Goal: Task Accomplishment & Management: Manage account settings

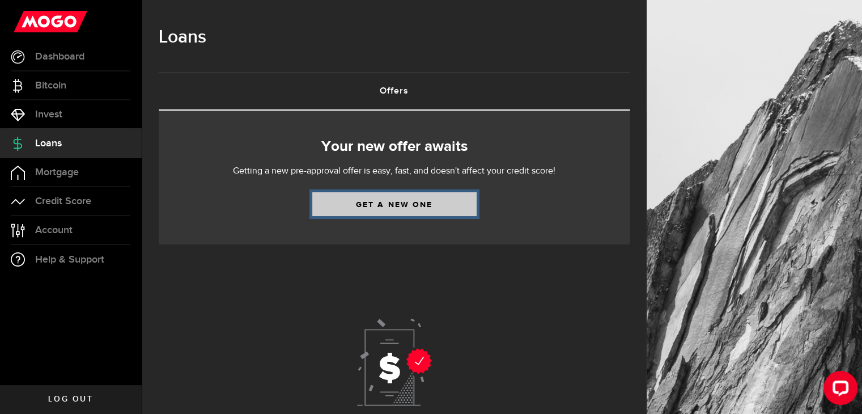
click at [447, 214] on link "Get a new one" at bounding box center [394, 204] width 164 height 24
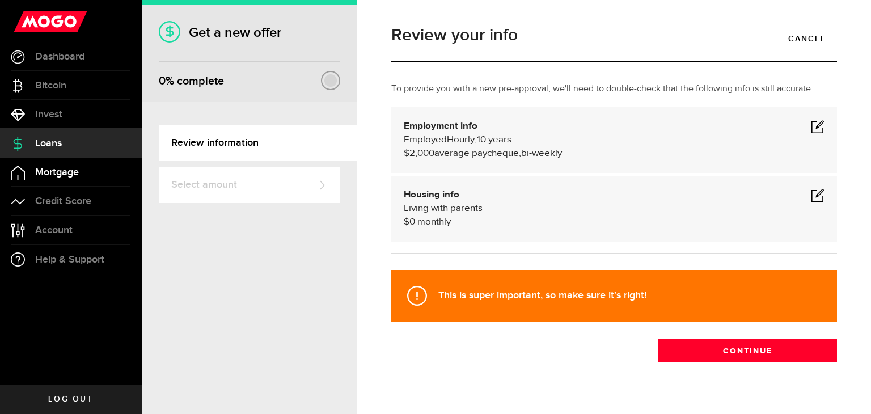
click at [87, 180] on link "Mortgage" at bounding box center [71, 172] width 142 height 28
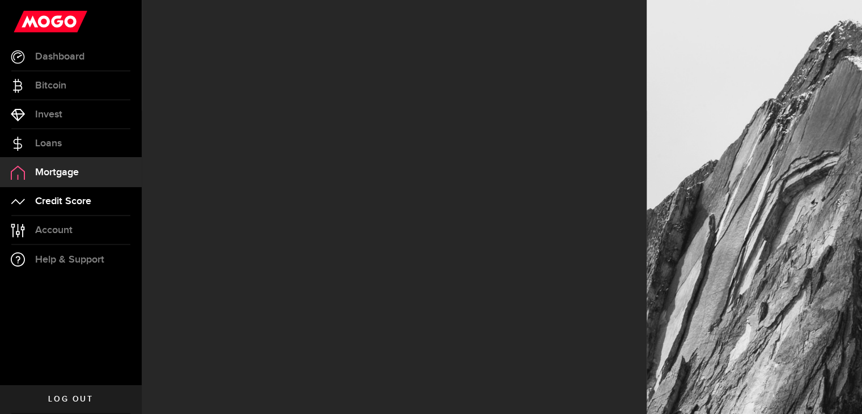
select select "3knYdhfXw4iYoq2m0WGQES"
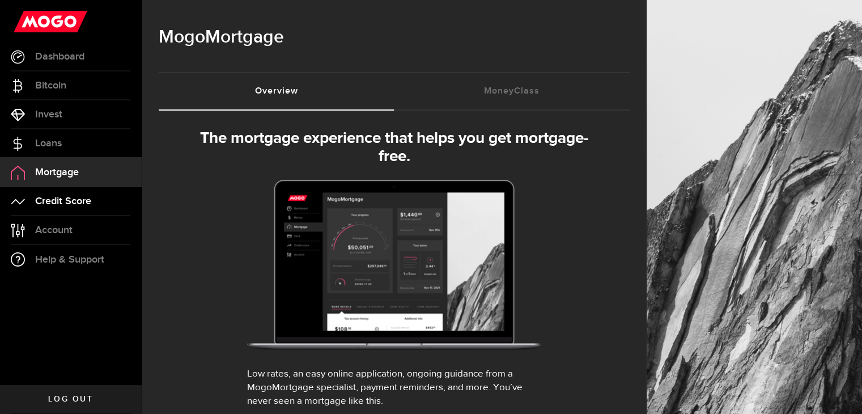
click at [84, 200] on span "Credit Score" at bounding box center [63, 201] width 56 height 10
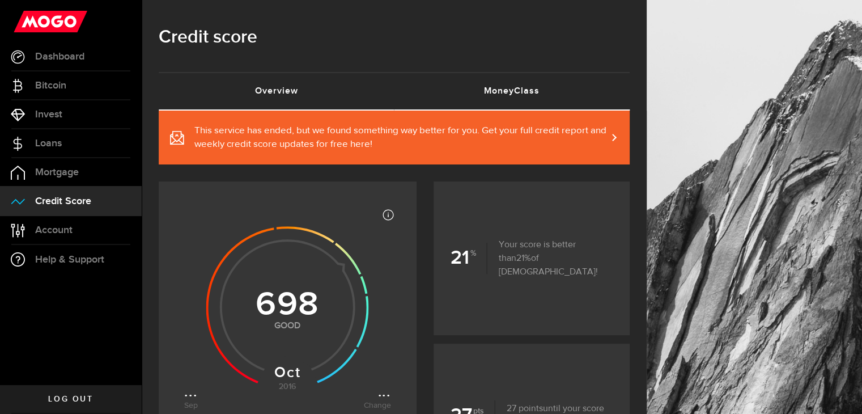
click at [456, 77] on link "MoneyClass (requires attention)" at bounding box center [513, 91] width 236 height 36
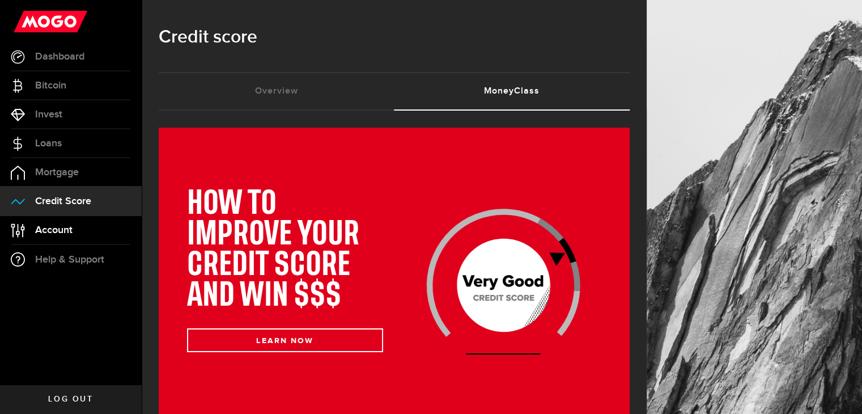
click at [89, 234] on link "Account Compte" at bounding box center [71, 230] width 142 height 28
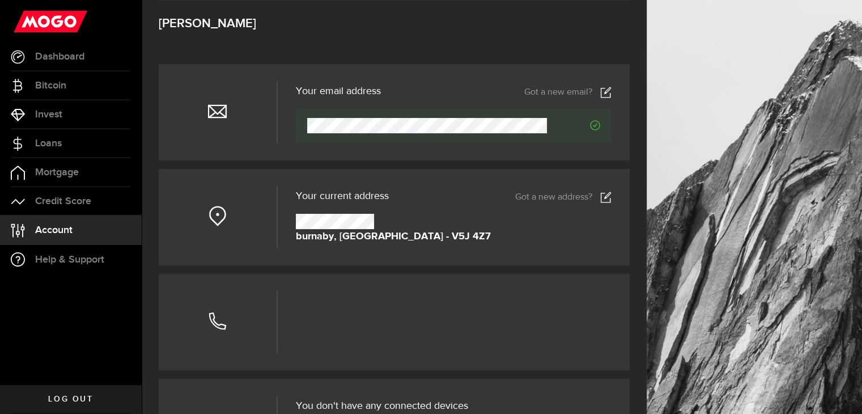
scroll to position [113, 0]
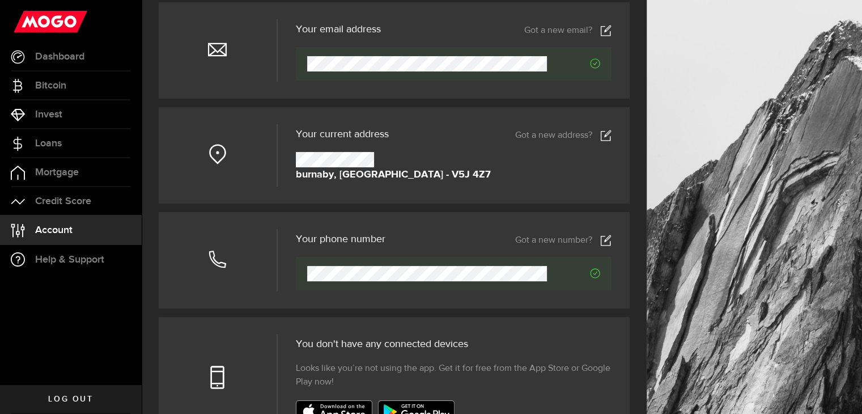
click at [612, 134] on icon at bounding box center [605, 135] width 11 height 11
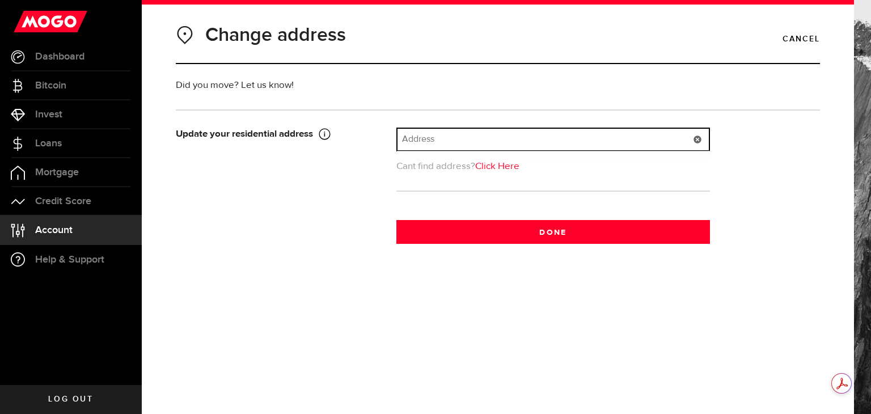
click at [508, 138] on input "text" at bounding box center [552, 140] width 311 height 22
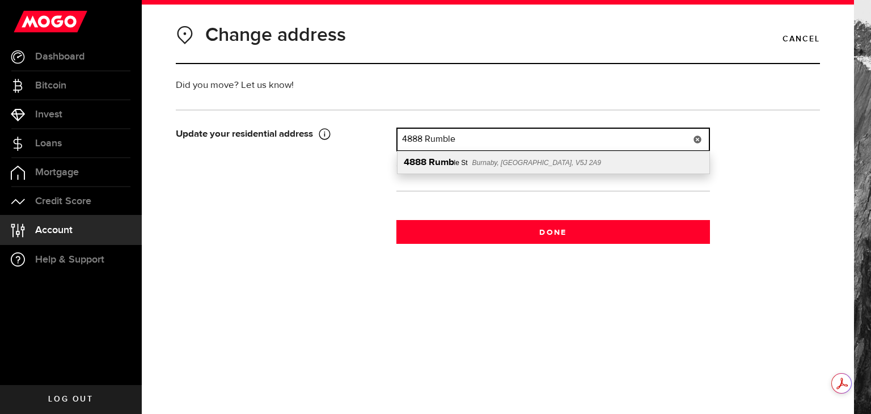
click at [569, 171] on div "[STREET_ADDRESS]" at bounding box center [553, 162] width 312 height 22
type input "[STREET_ADDRESS]"
type input "4888"
type input "Rumble St"
type input "Burnaby"
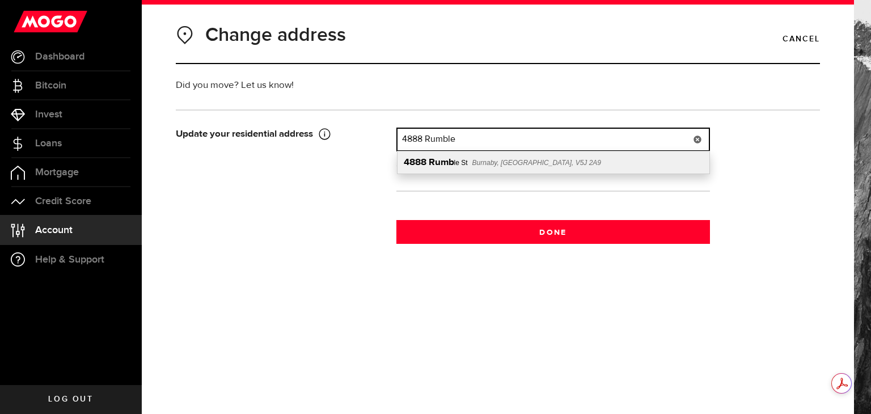
select select "BC"
type input "V5J 2A9"
type input "[GEOGRAPHIC_DATA]"
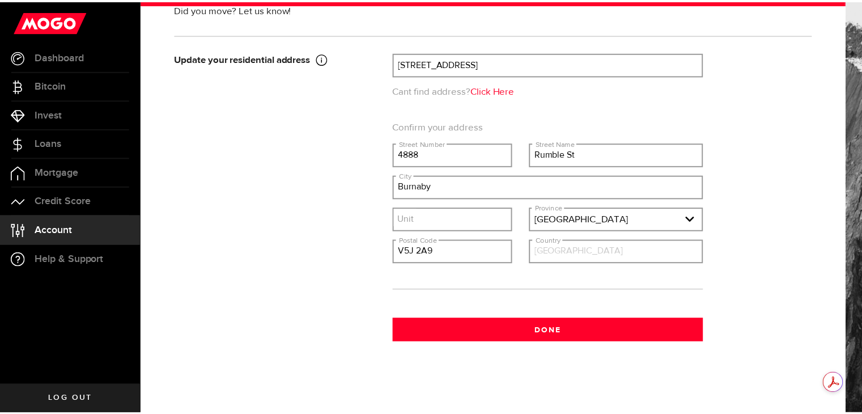
scroll to position [76, 0]
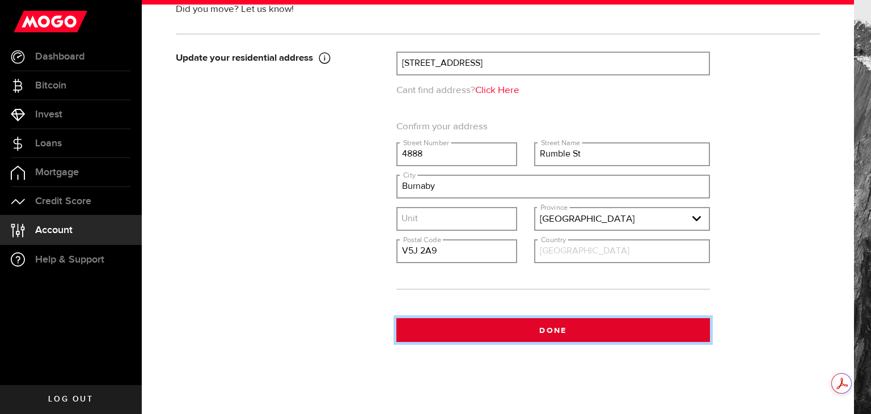
click at [579, 331] on button "Done" at bounding box center [553, 330] width 314 height 24
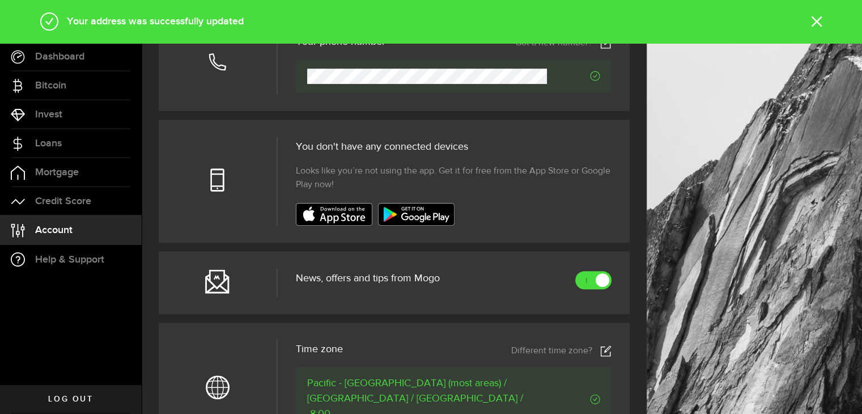
scroll to position [397, 0]
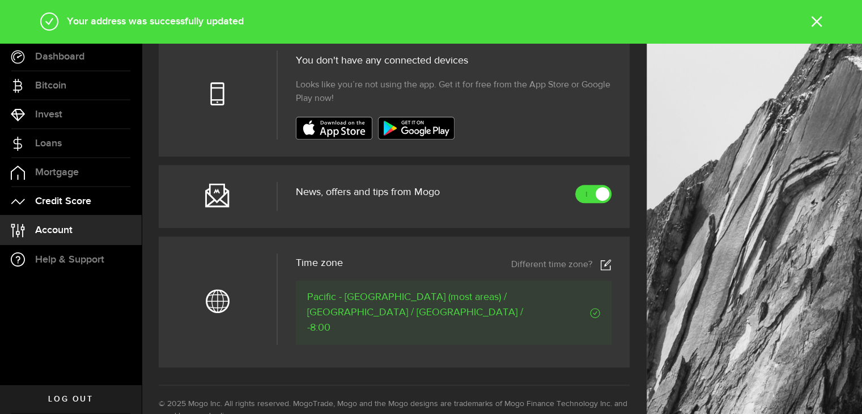
click at [79, 199] on span "Credit Score" at bounding box center [63, 201] width 56 height 10
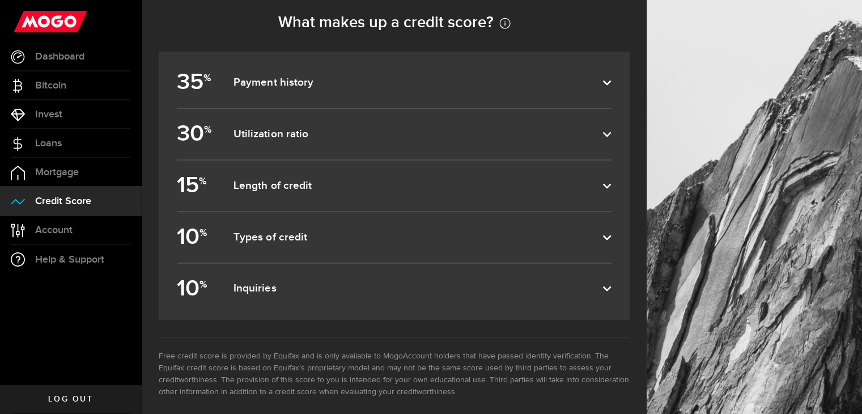
scroll to position [527, 0]
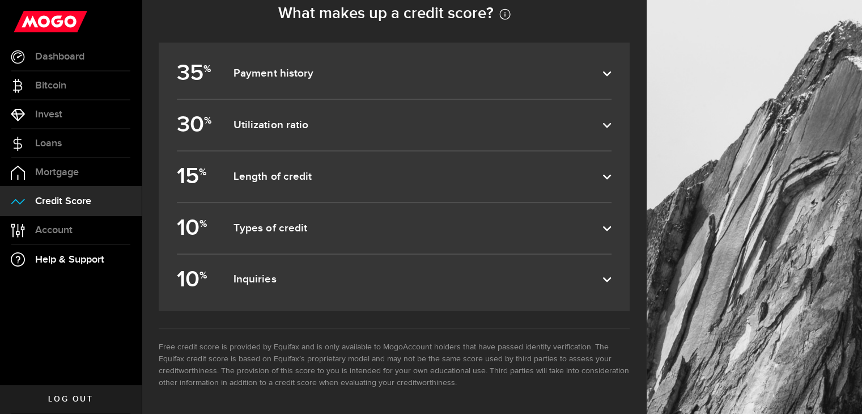
click at [77, 264] on span "Help & Support" at bounding box center [69, 260] width 69 height 10
click at [58, 181] on link "Mortgage" at bounding box center [71, 172] width 142 height 28
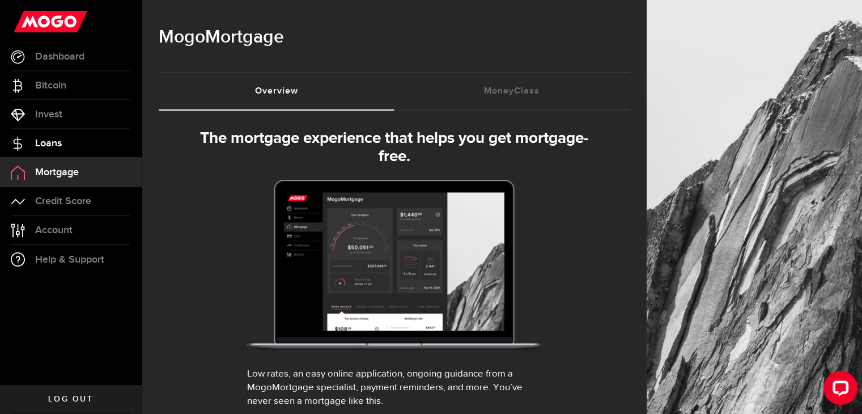
click at [79, 141] on link "Loans" at bounding box center [71, 143] width 142 height 28
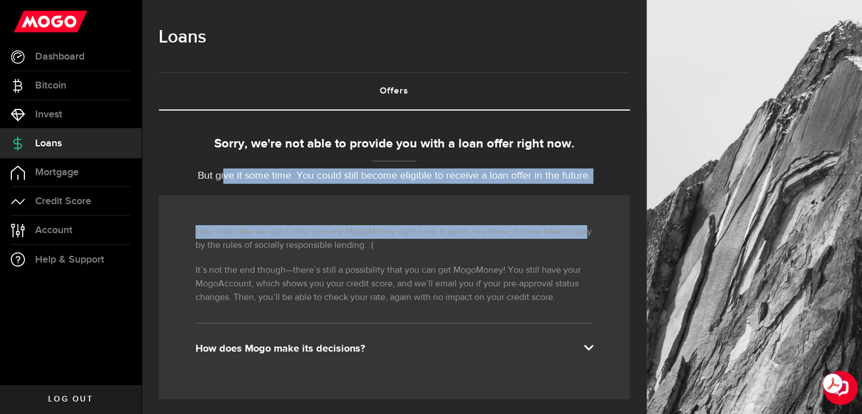
drag, startPoint x: 227, startPoint y: 176, endPoint x: 586, endPoint y: 190, distance: 359.7
click at [442, 180] on p "But give it some time. You could still become eligible to receive a loan offer …" at bounding box center [394, 175] width 471 height 15
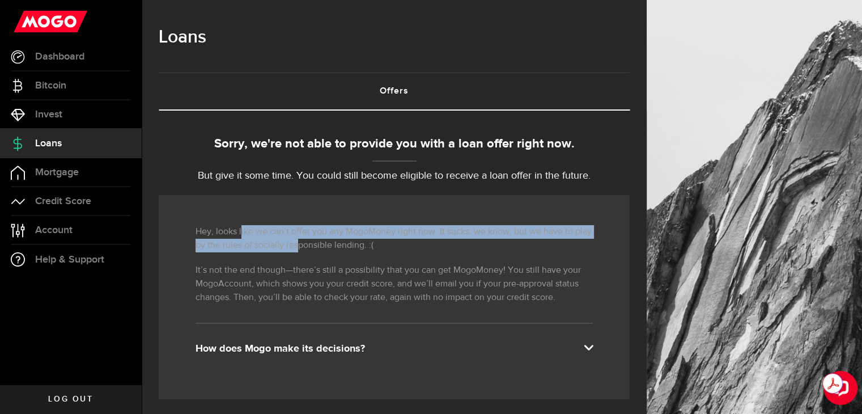
drag, startPoint x: 242, startPoint y: 236, endPoint x: 417, endPoint y: 259, distance: 177.2
click at [342, 248] on p "Hey, looks like we can’t offer you any MogoMoney right now. It sucks, we know, …" at bounding box center [394, 238] width 397 height 27
click at [103, 168] on link "Mortgage" at bounding box center [71, 172] width 142 height 28
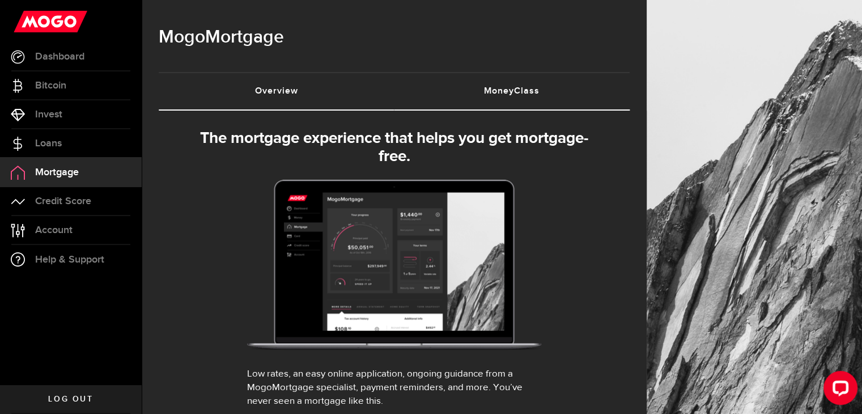
click at [547, 106] on link "MoneyClass (requires attention)" at bounding box center [513, 91] width 236 height 36
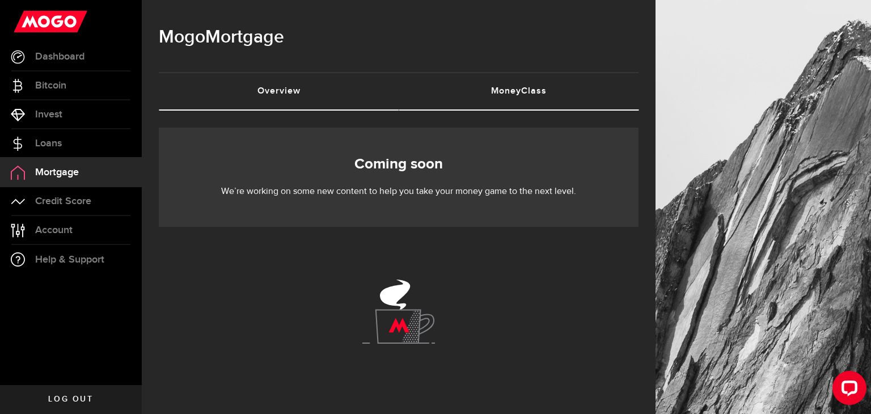
click at [331, 92] on link "Overview (requires attention)" at bounding box center [279, 91] width 240 height 36
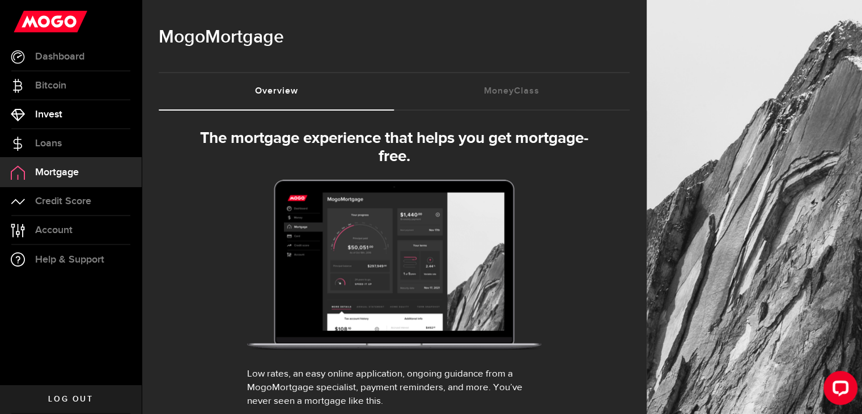
click at [83, 112] on link "Invest" at bounding box center [71, 114] width 142 height 28
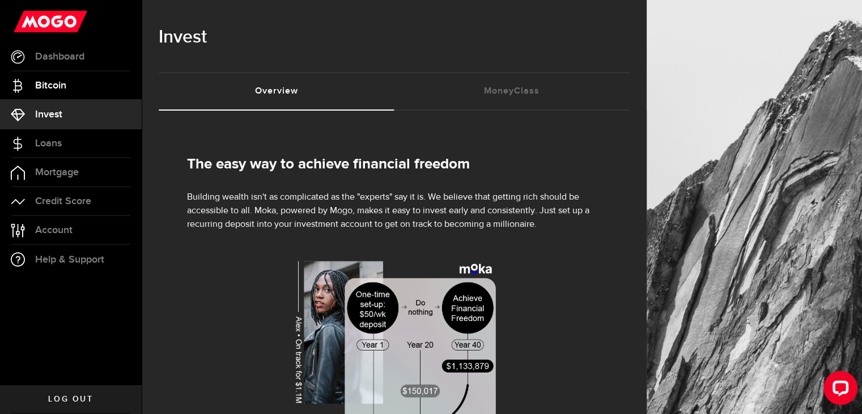
click at [88, 84] on link "Bitcoin" at bounding box center [71, 85] width 142 height 28
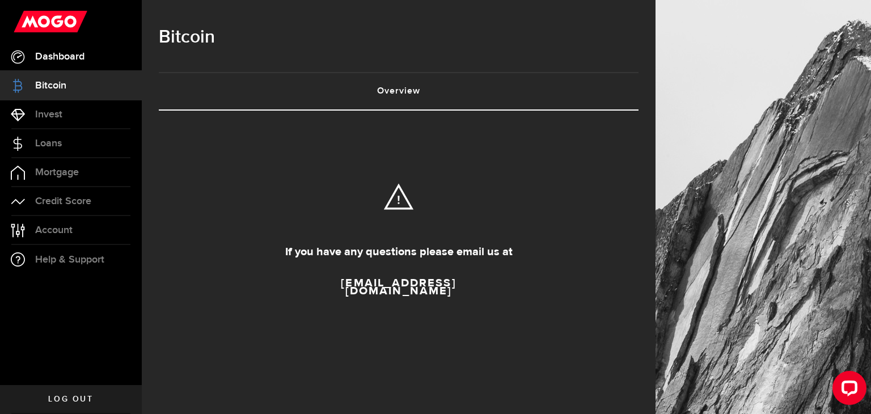
click at [103, 54] on link "Dashboard" at bounding box center [71, 57] width 142 height 28
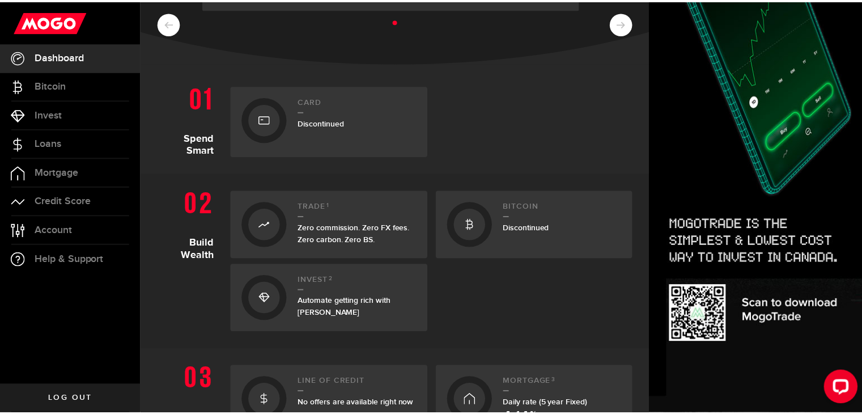
scroll to position [340, 0]
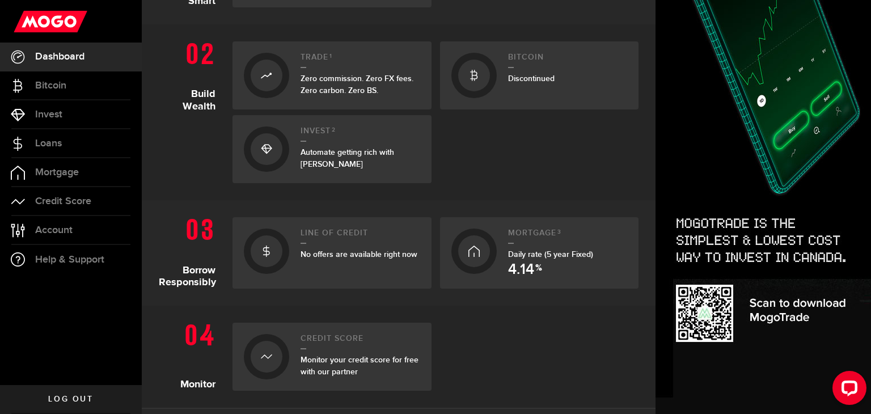
click at [310, 237] on h2 "Line of credit" at bounding box center [360, 235] width 120 height 15
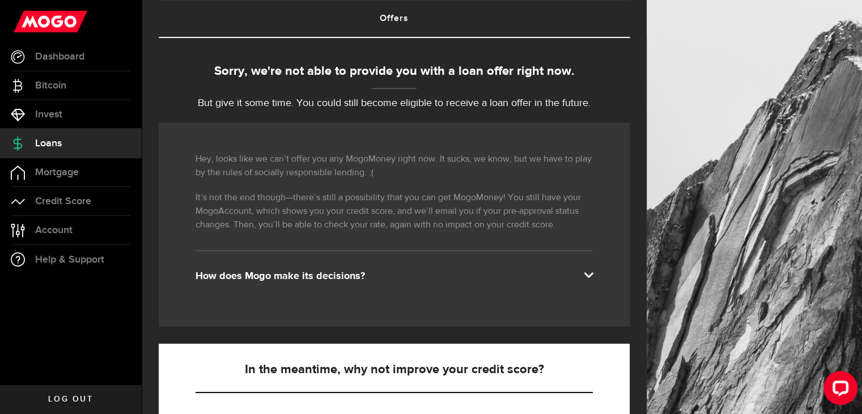
scroll to position [227, 0]
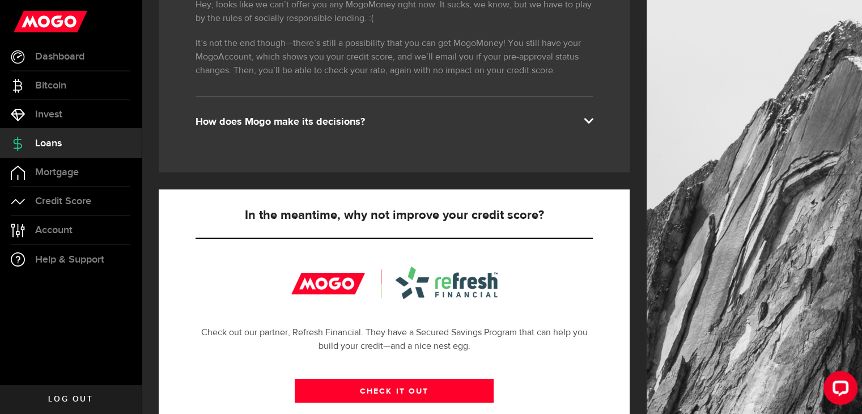
click at [376, 120] on div "How does Mogo make its decisions?" at bounding box center [394, 122] width 397 height 14
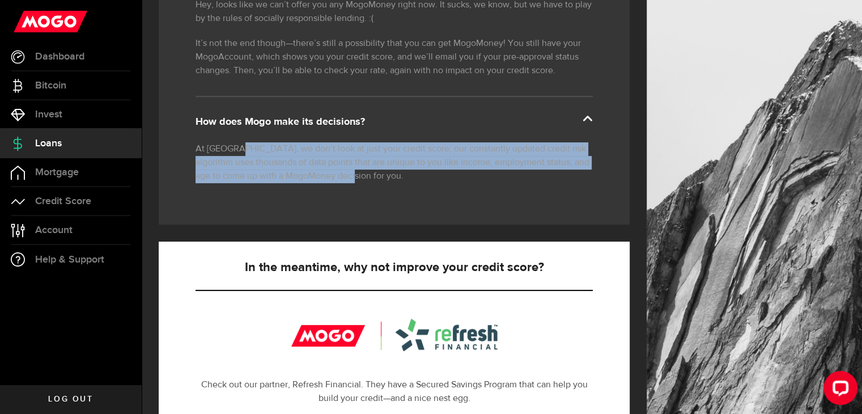
drag, startPoint x: 243, startPoint y: 148, endPoint x: 431, endPoint y: 181, distance: 191.2
click at [431, 181] on p "At [GEOGRAPHIC_DATA], we don’t look at just your credit score; our constantly u…" at bounding box center [394, 162] width 397 height 41
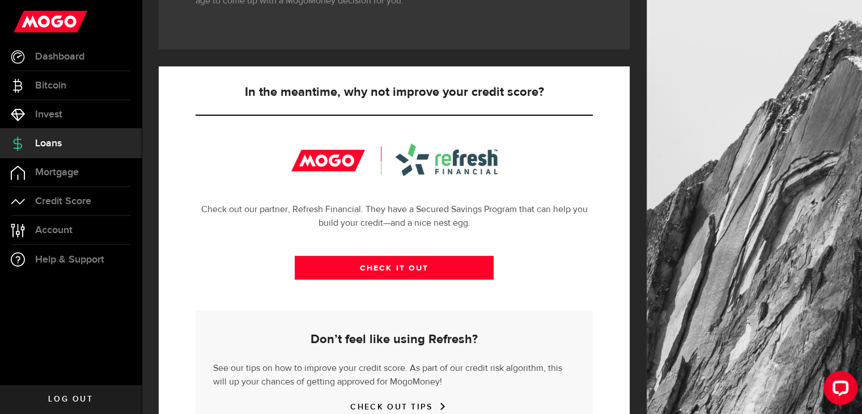
scroll to position [454, 0]
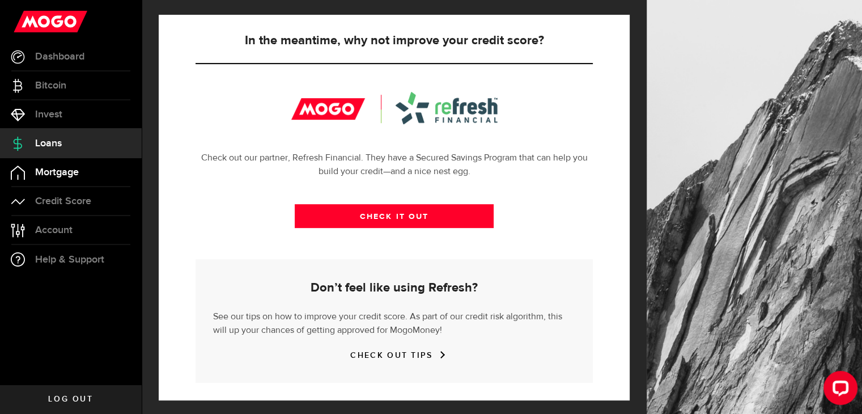
click at [90, 173] on link "Mortgage" at bounding box center [71, 172] width 142 height 28
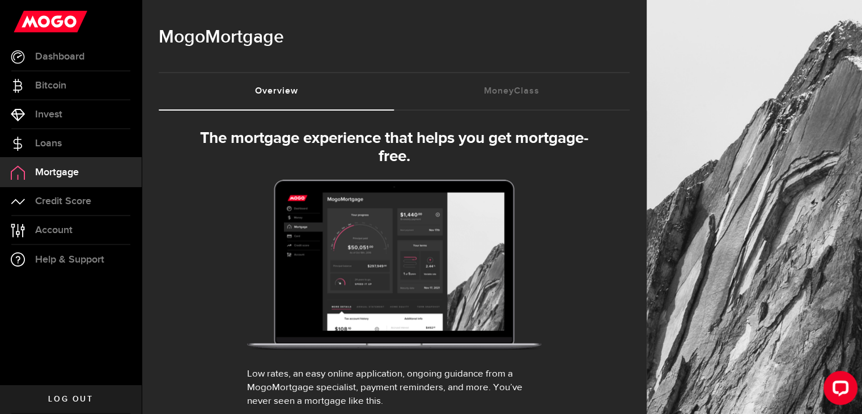
select select "3knYdhfXw4iYoq2m0WGQES"
click at [87, 197] on span "Credit Score" at bounding box center [63, 201] width 56 height 10
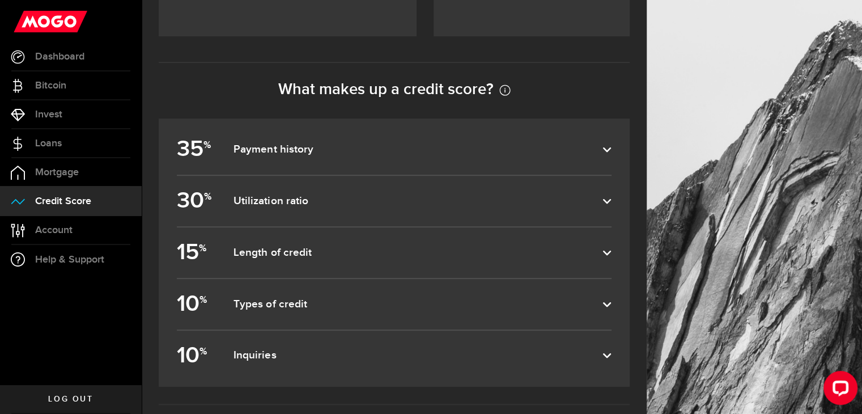
scroll to position [454, 0]
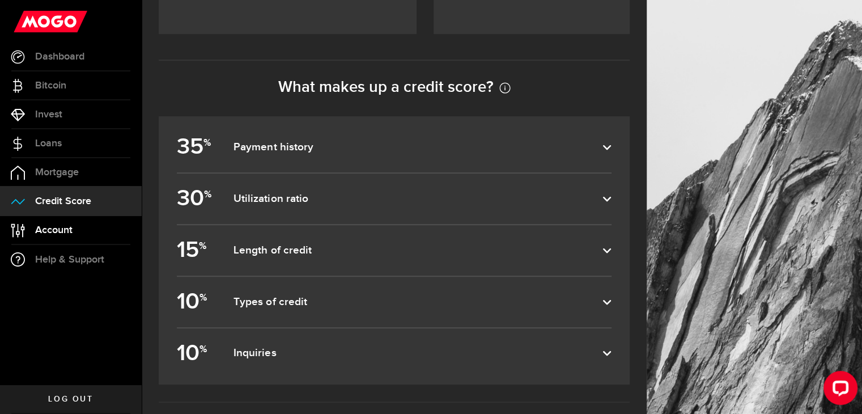
click at [94, 225] on link "Account Compte" at bounding box center [71, 230] width 142 height 28
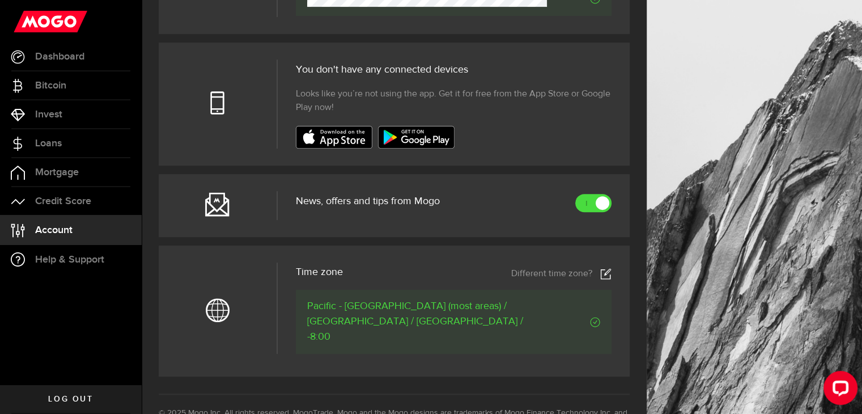
scroll to position [510, 0]
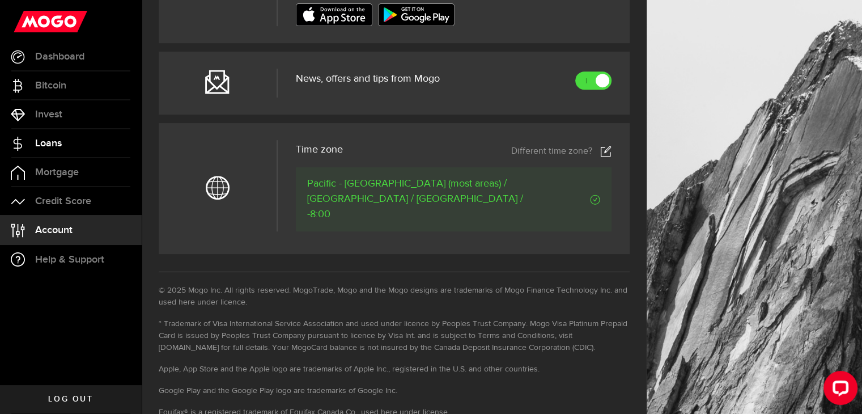
click at [62, 137] on link "Loans" at bounding box center [71, 143] width 142 height 28
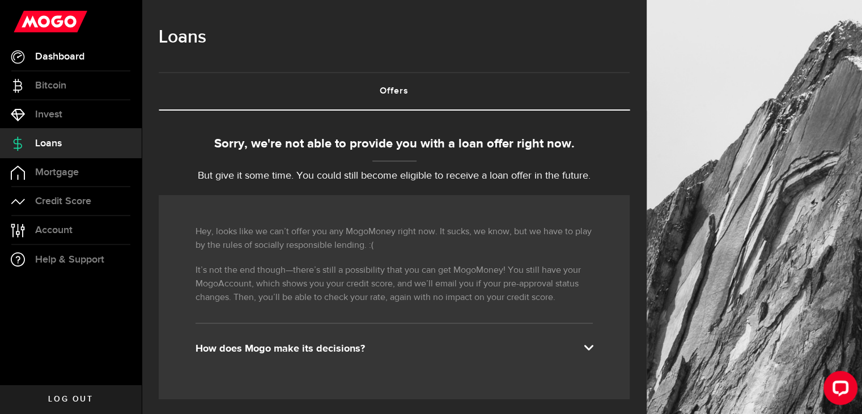
click at [104, 60] on link "Dashboard" at bounding box center [71, 57] width 142 height 28
